Goal: Browse casually: Explore the website without a specific task or goal

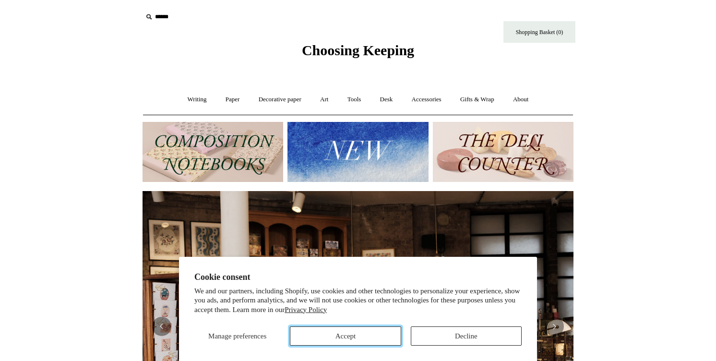
click at [344, 338] on button "Accept" at bounding box center [345, 335] width 111 height 19
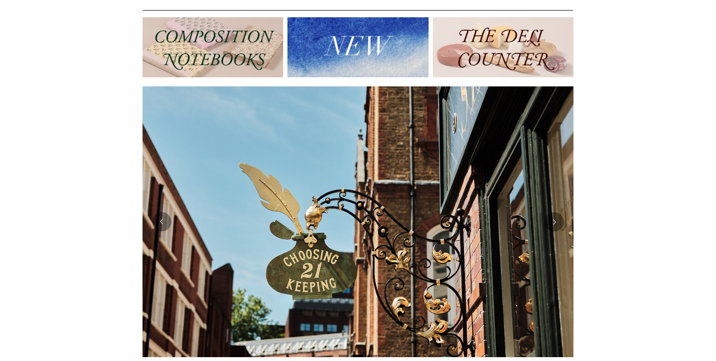
scroll to position [113, 0]
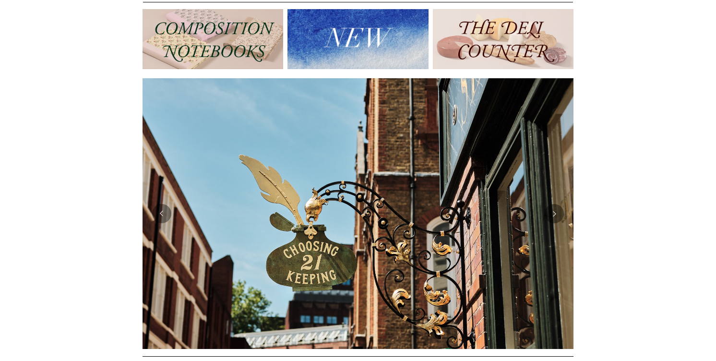
click at [481, 40] on img at bounding box center [503, 39] width 141 height 60
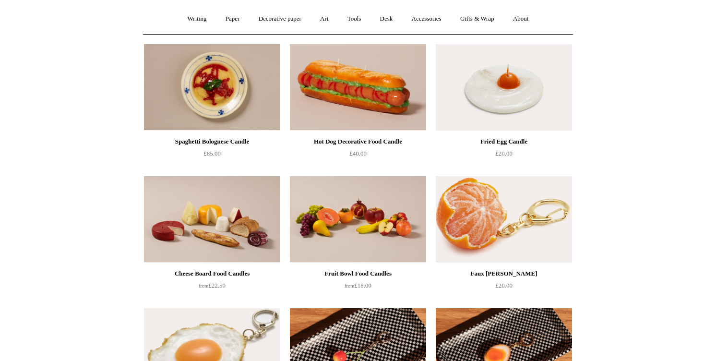
scroll to position [83, 0]
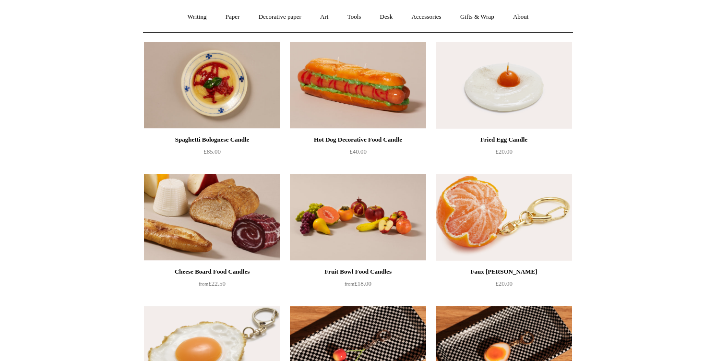
click at [181, 225] on img at bounding box center [212, 217] width 136 height 86
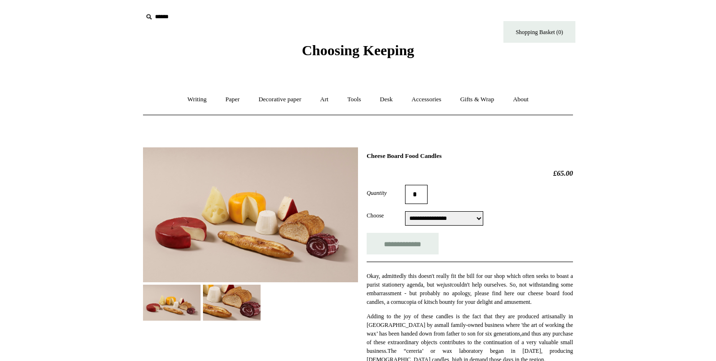
click at [434, 218] on select "**********" at bounding box center [444, 218] width 78 height 14
select select "*******"
click at [186, 101] on link "Writing +" at bounding box center [197, 99] width 36 height 25
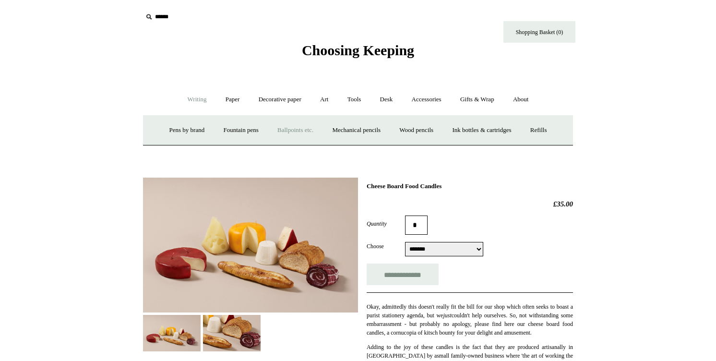
click at [284, 133] on link "Ballpoints etc. +" at bounding box center [295, 130] width 53 height 25
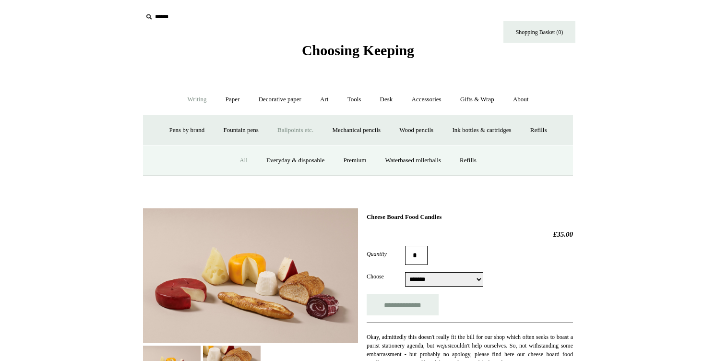
click at [240, 160] on link "All" at bounding box center [243, 160] width 25 height 25
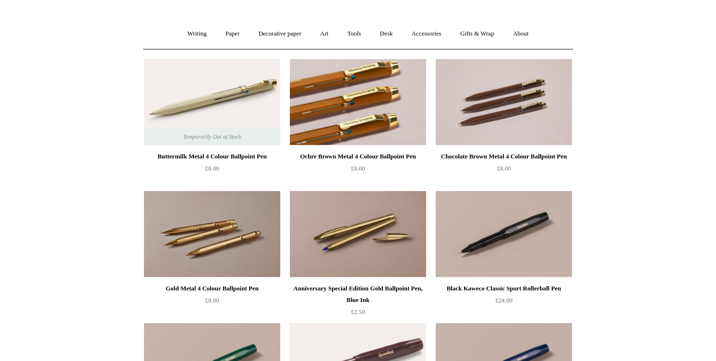
scroll to position [73, 0]
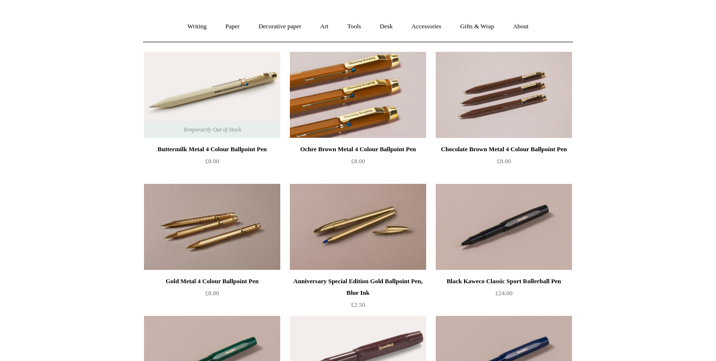
click at [345, 114] on img at bounding box center [358, 95] width 136 height 86
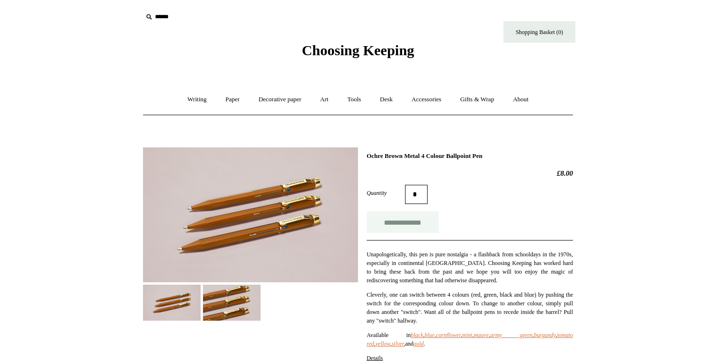
click at [410, 220] on input "**********" at bounding box center [403, 222] width 72 height 22
type input "**********"
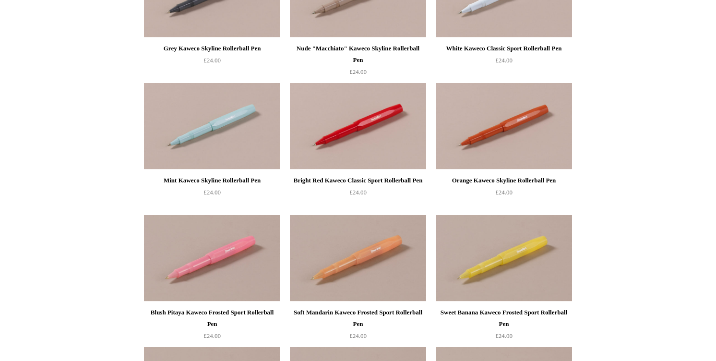
scroll to position [574, 0]
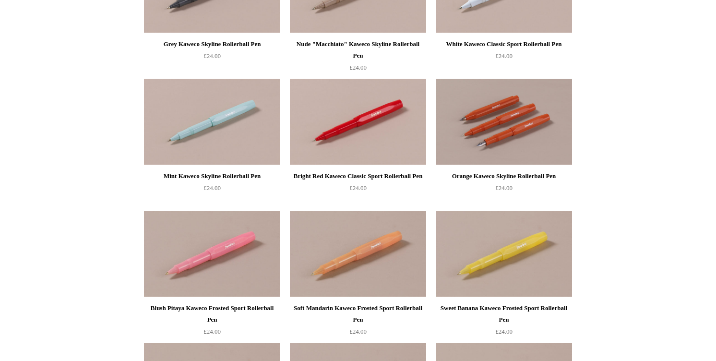
click at [527, 144] on img at bounding box center [504, 122] width 136 height 86
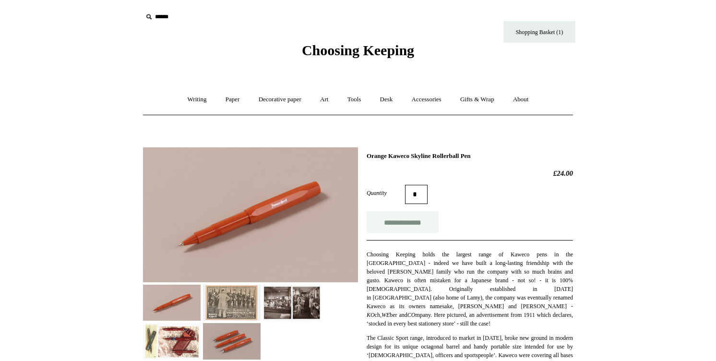
click at [405, 228] on input "**********" at bounding box center [403, 222] width 72 height 22
type input "**********"
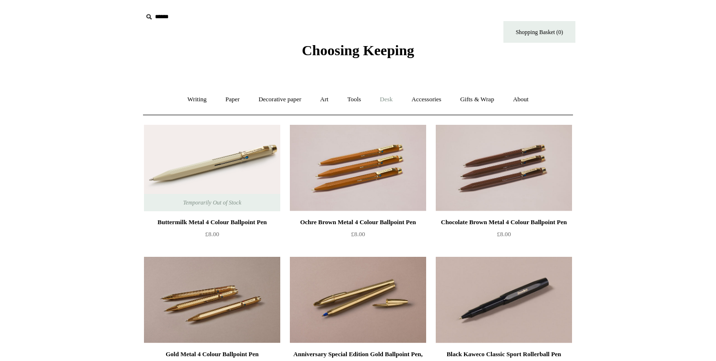
click at [388, 100] on link "Desk +" at bounding box center [387, 99] width 30 height 25
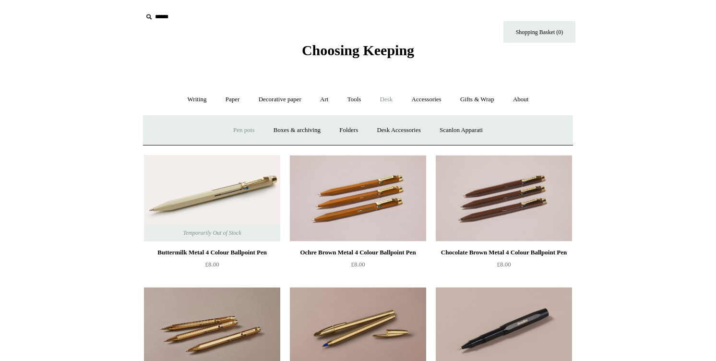
click at [240, 133] on link "Pen pots" at bounding box center [244, 130] width 38 height 25
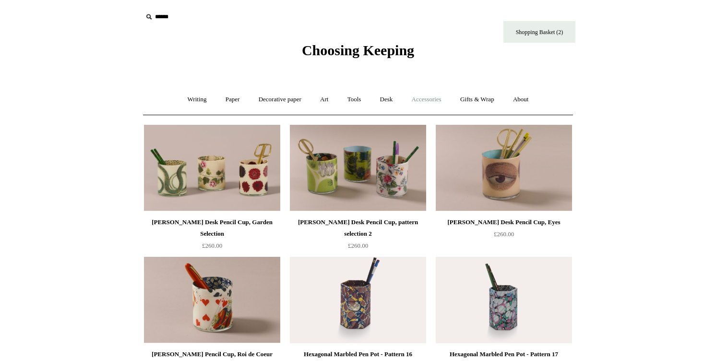
click at [433, 95] on link "Accessories +" at bounding box center [426, 99] width 47 height 25
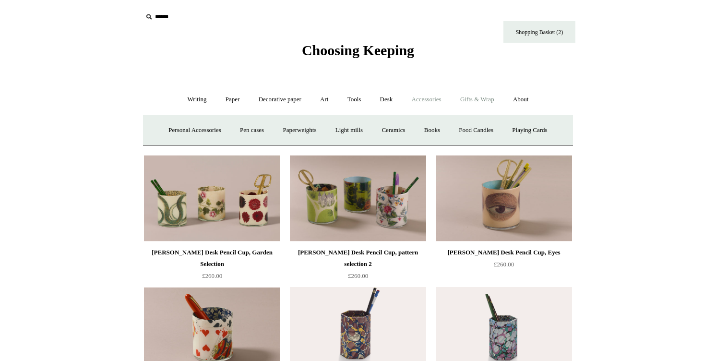
click at [489, 96] on link "Gifts & Wrap +" at bounding box center [477, 99] width 51 height 25
click at [496, 131] on link "Gifts +" at bounding box center [494, 130] width 30 height 25
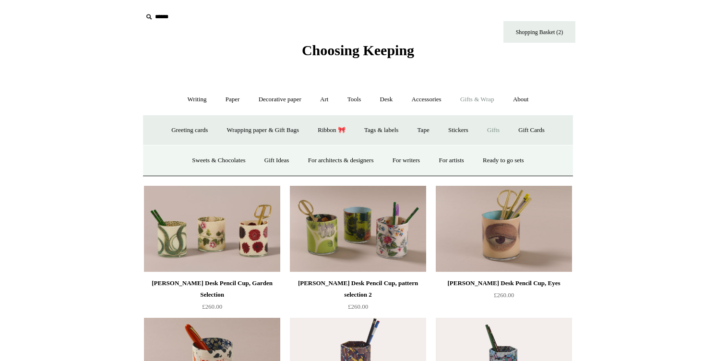
click at [498, 124] on link "Gifts -" at bounding box center [494, 130] width 30 height 25
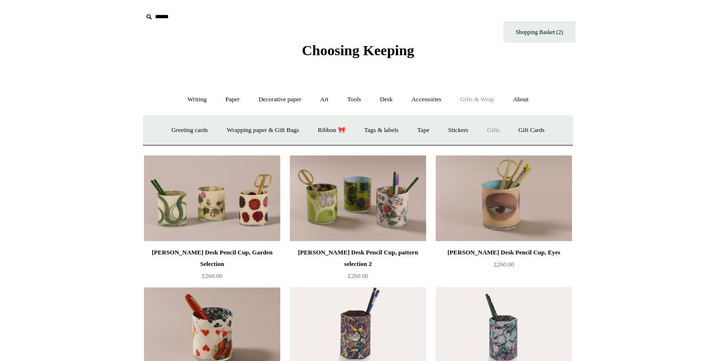
click at [498, 125] on link "Gifts +" at bounding box center [494, 130] width 30 height 25
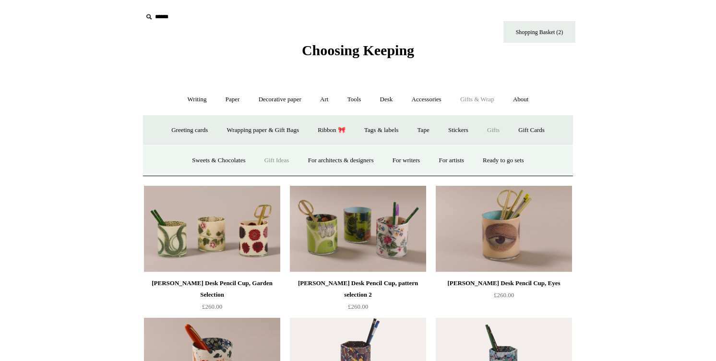
click at [264, 167] on link "Gift Ideas" at bounding box center [277, 160] width 42 height 25
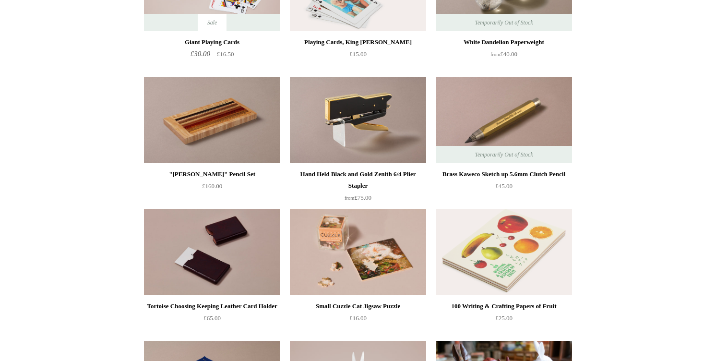
scroll to position [181, 0]
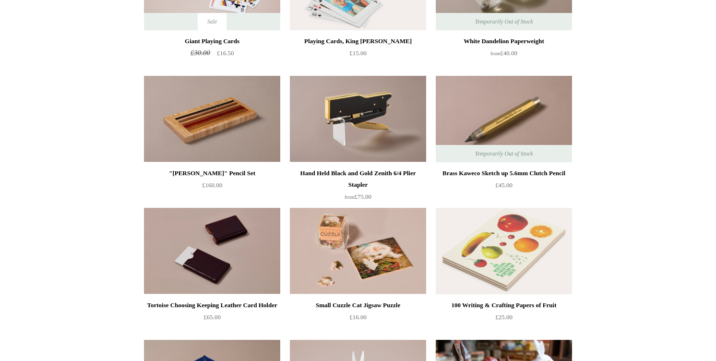
click at [531, 258] on img at bounding box center [504, 251] width 136 height 86
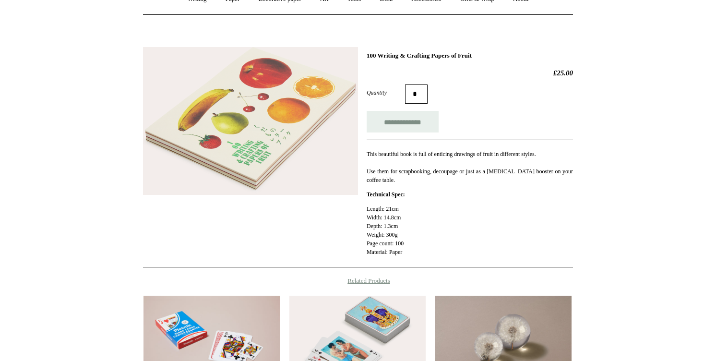
scroll to position [82, 0]
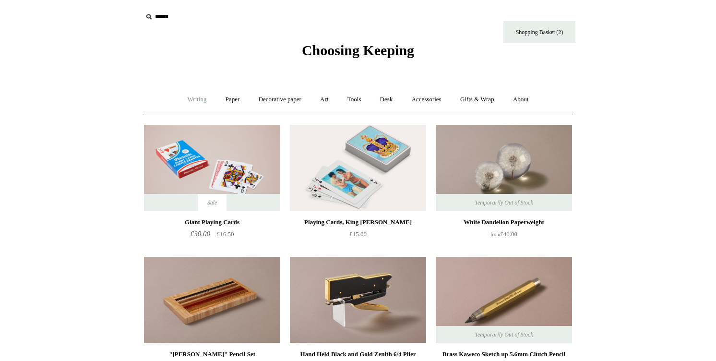
click at [193, 98] on link "Writing +" at bounding box center [197, 99] width 36 height 25
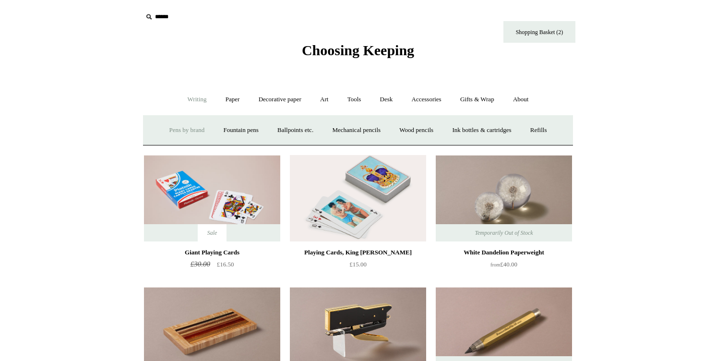
click at [178, 130] on link "Pens by brand +" at bounding box center [187, 130] width 53 height 25
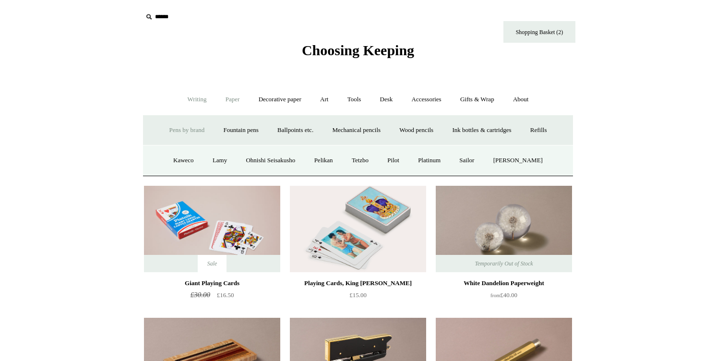
click at [231, 104] on link "Paper +" at bounding box center [233, 99] width 32 height 25
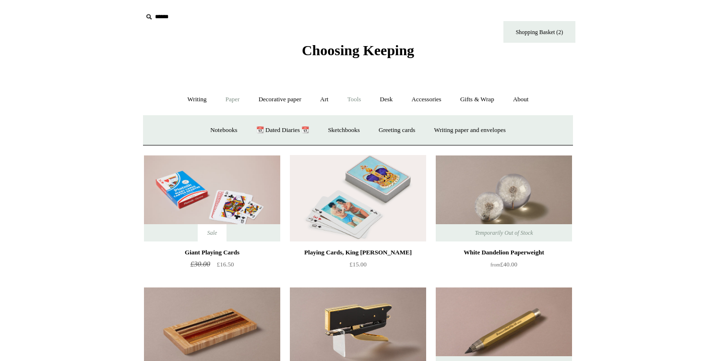
click at [351, 96] on link "Tools +" at bounding box center [354, 99] width 31 height 25
click at [304, 132] on link "Scissors" at bounding box center [303, 130] width 38 height 25
